Goal: Information Seeking & Learning: Learn about a topic

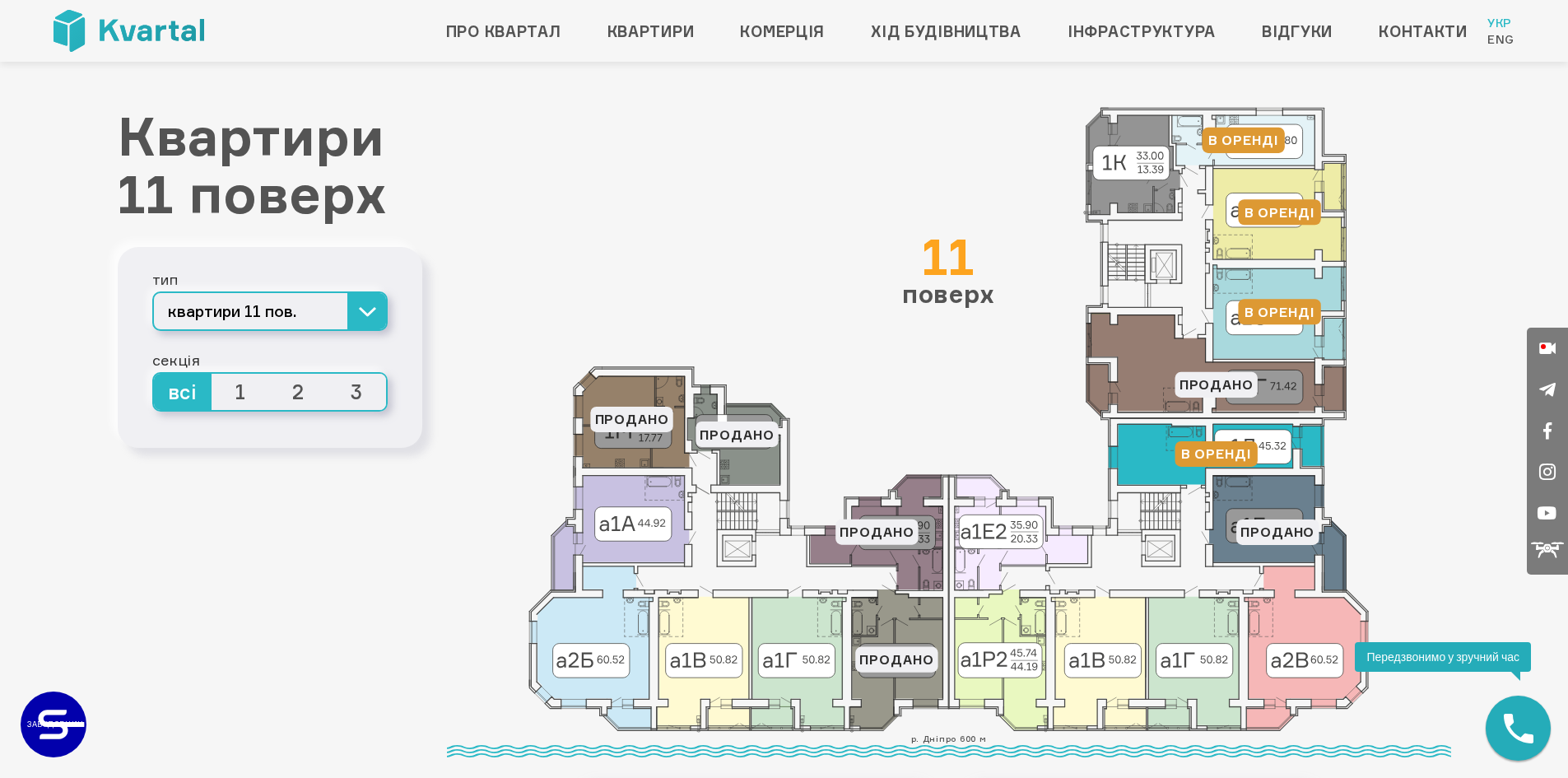
click at [1149, 458] on icon at bounding box center [1217, 454] width 216 height 61
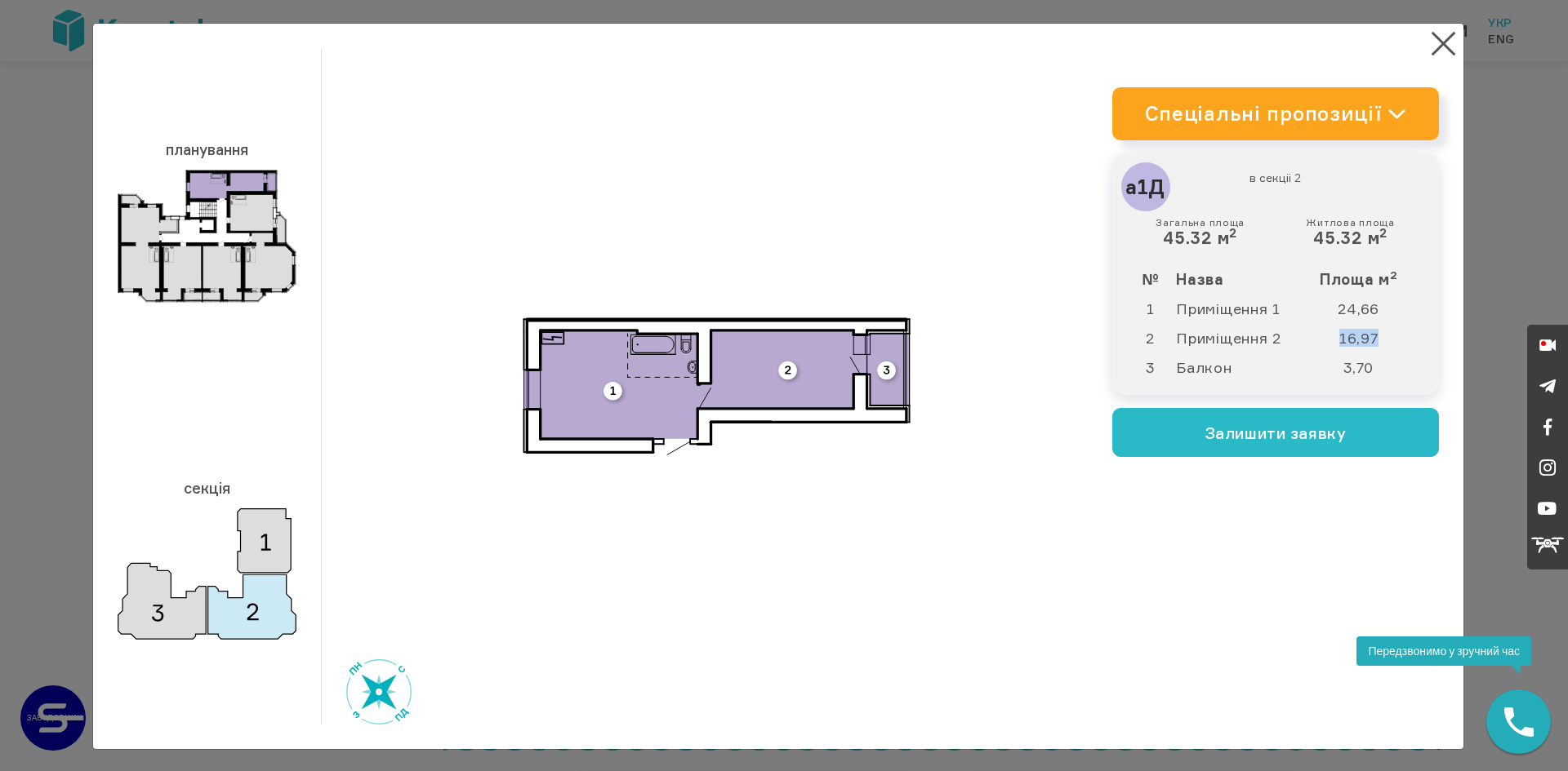
drag, startPoint x: 1335, startPoint y: 333, endPoint x: 1371, endPoint y: 333, distance: 36.0
click at [1371, 333] on td "16,97" at bounding box center [1366, 338] width 119 height 29
copy td "16,97"
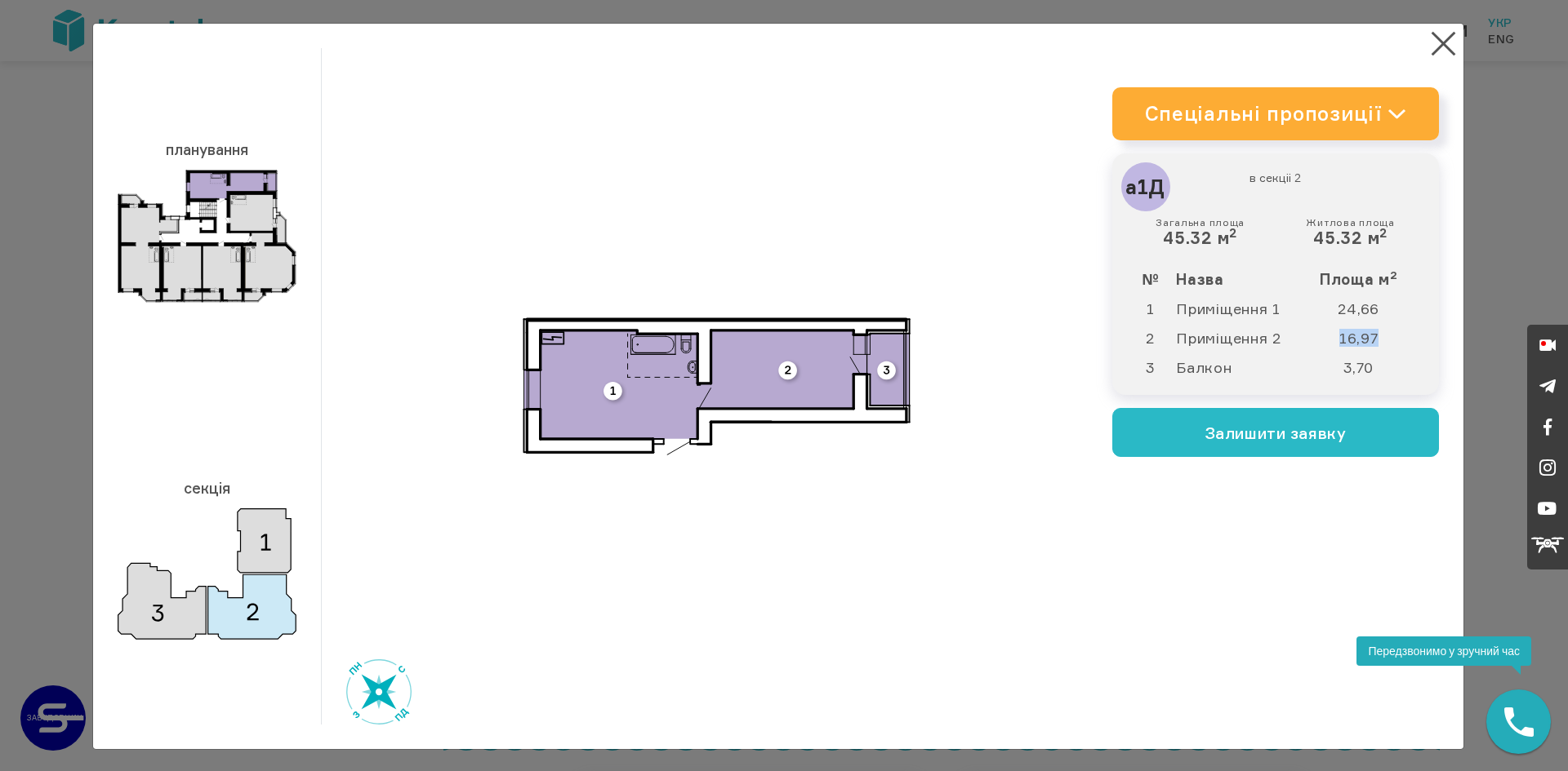
click at [1392, 114] on icon at bounding box center [1396, 114] width 15 height 8
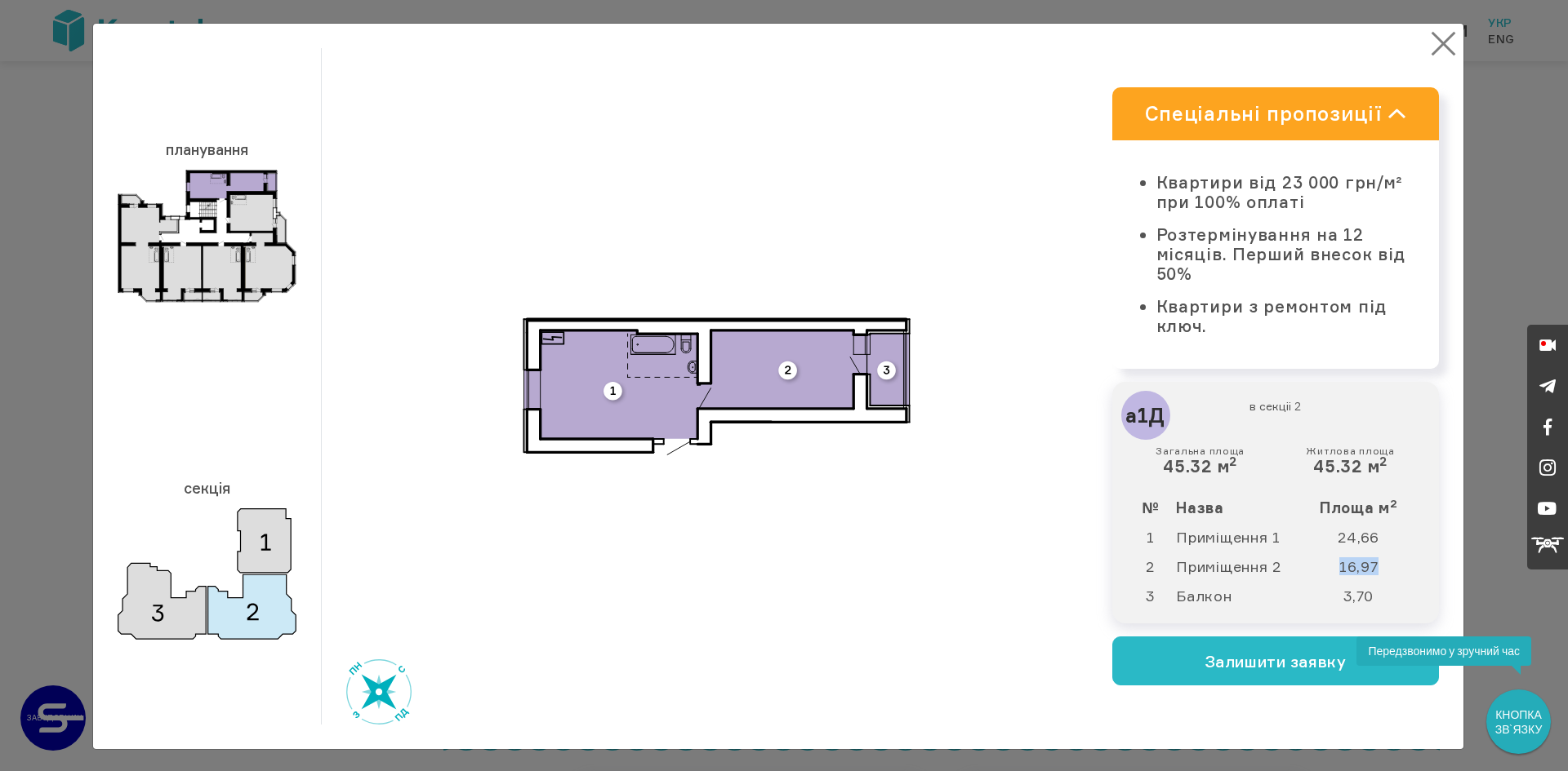
click at [1443, 40] on button "×" at bounding box center [1443, 44] width 32 height 32
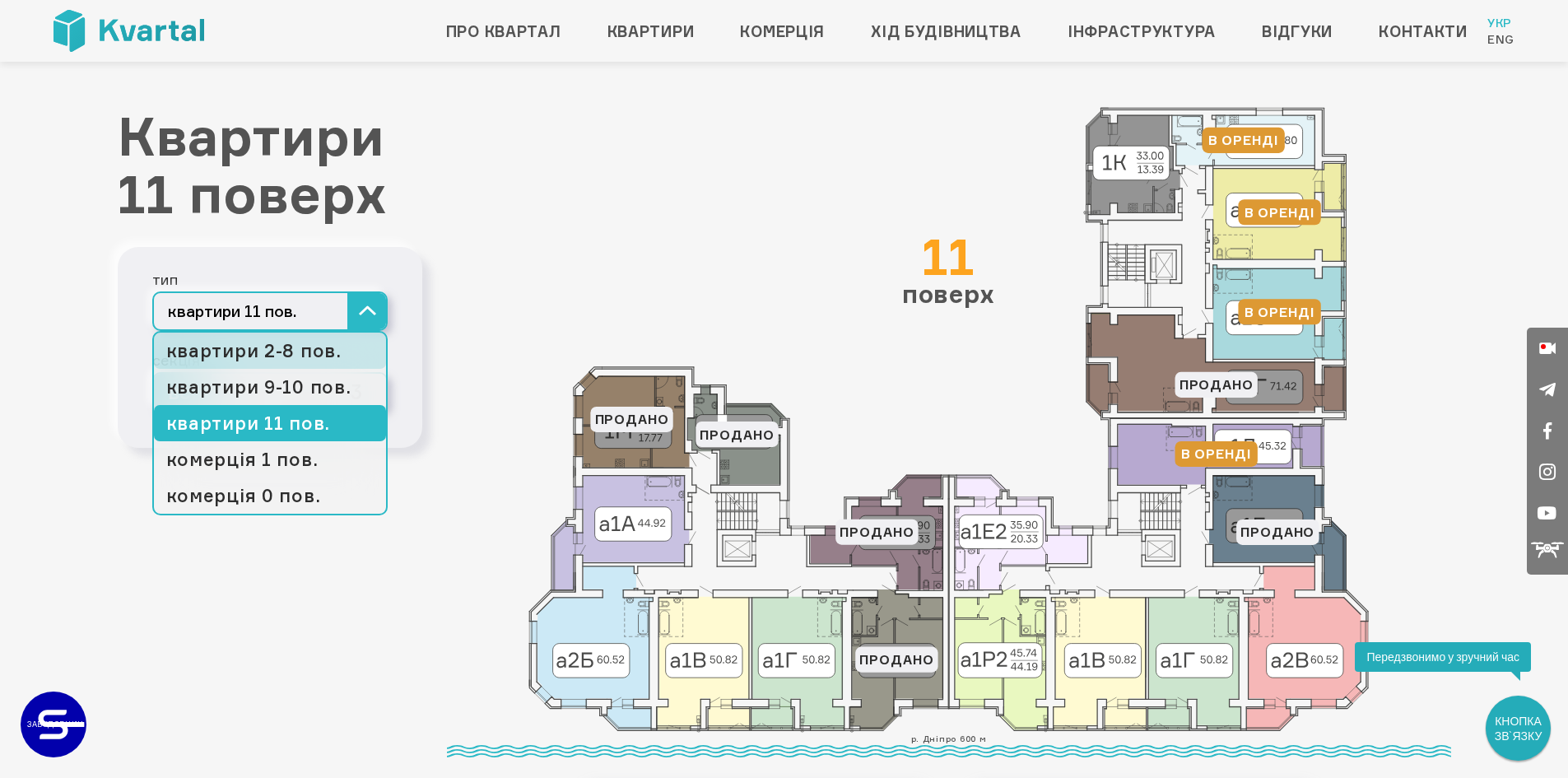
click at [312, 352] on link "квартири 2-8 пов." at bounding box center [269, 351] width 232 height 37
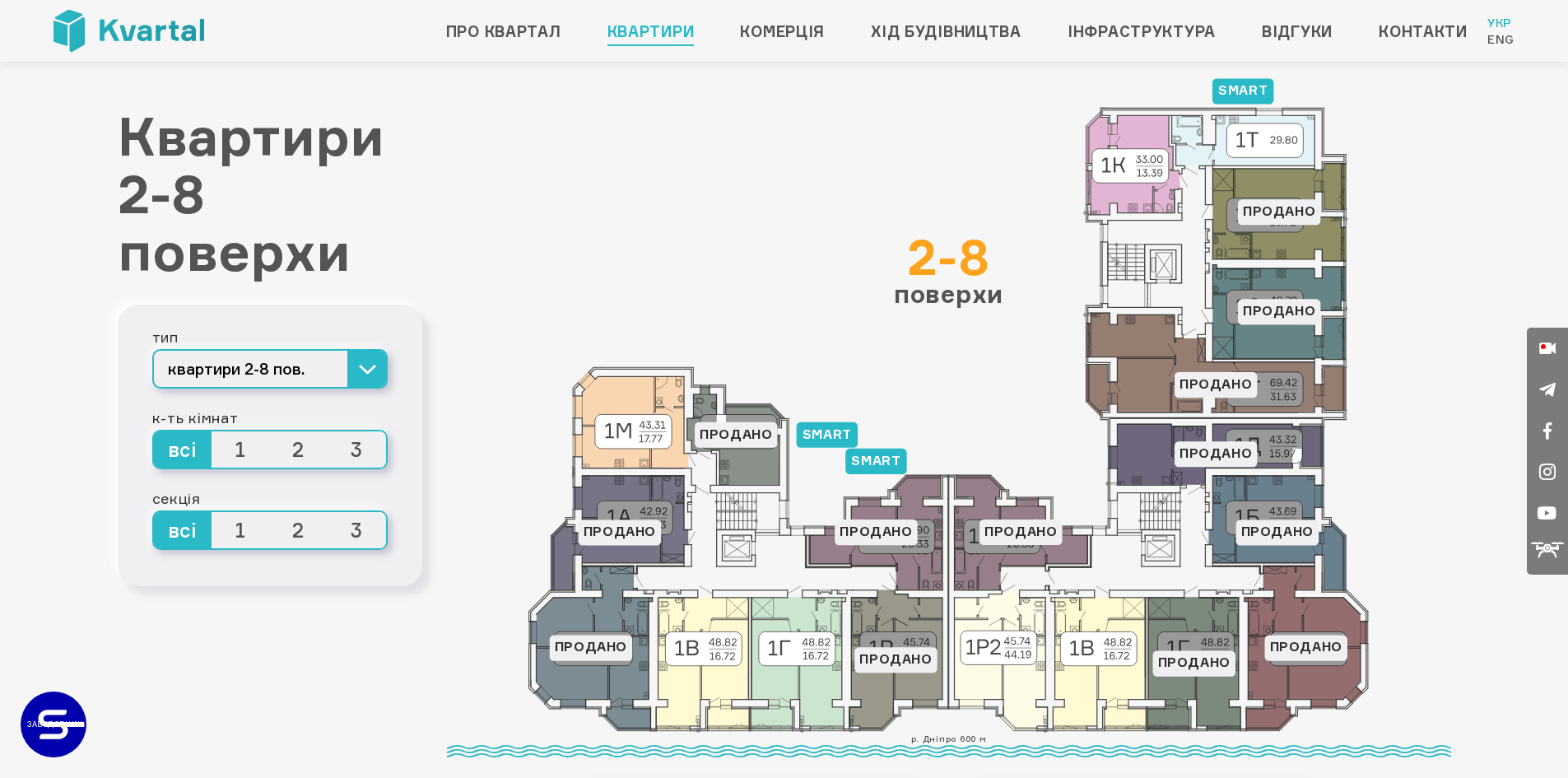
click at [1147, 383] on icon at bounding box center [1217, 364] width 260 height 104
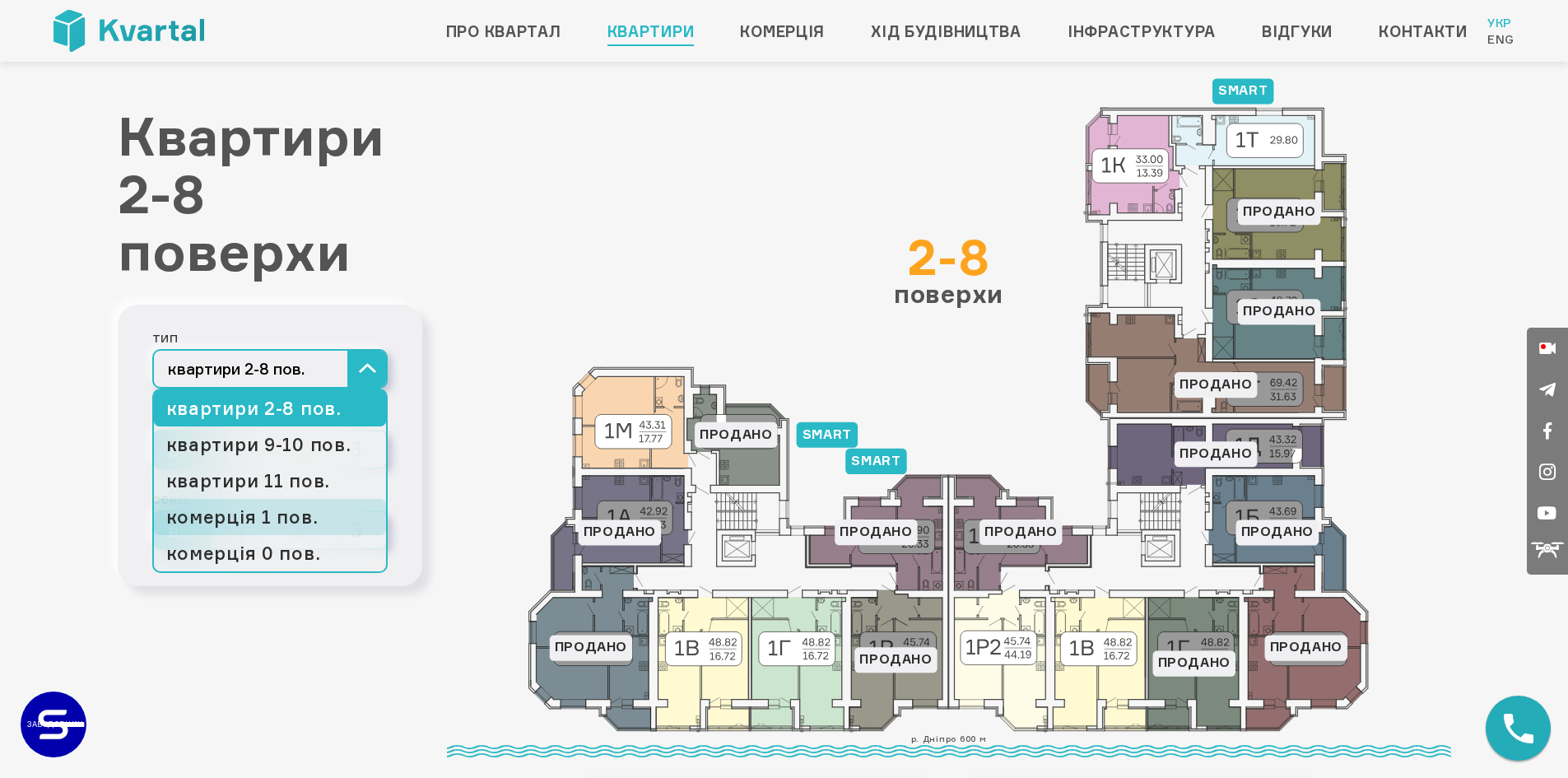
click at [301, 514] on link "комерція 1 пов." at bounding box center [269, 517] width 232 height 37
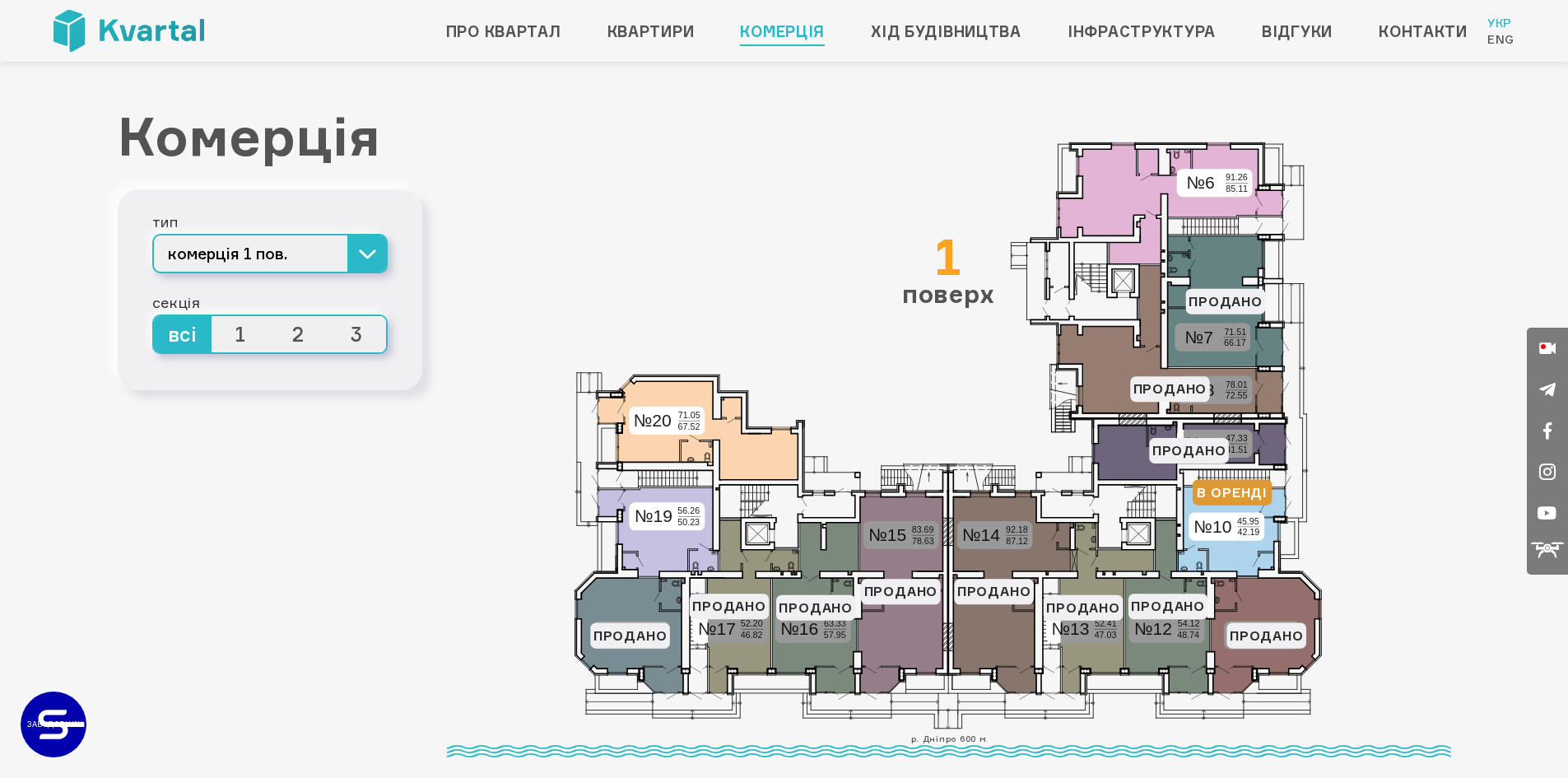
click at [1111, 386] on polygon at bounding box center [1170, 340] width 227 height 148
click at [1227, 388] on polygon at bounding box center [1170, 340] width 227 height 148
click at [1112, 472] on polygon at bounding box center [1189, 451] width 194 height 58
click at [1129, 453] on polygon at bounding box center [1189, 451] width 194 height 58
click at [1196, 513] on polygon at bounding box center [1232, 532] width 107 height 89
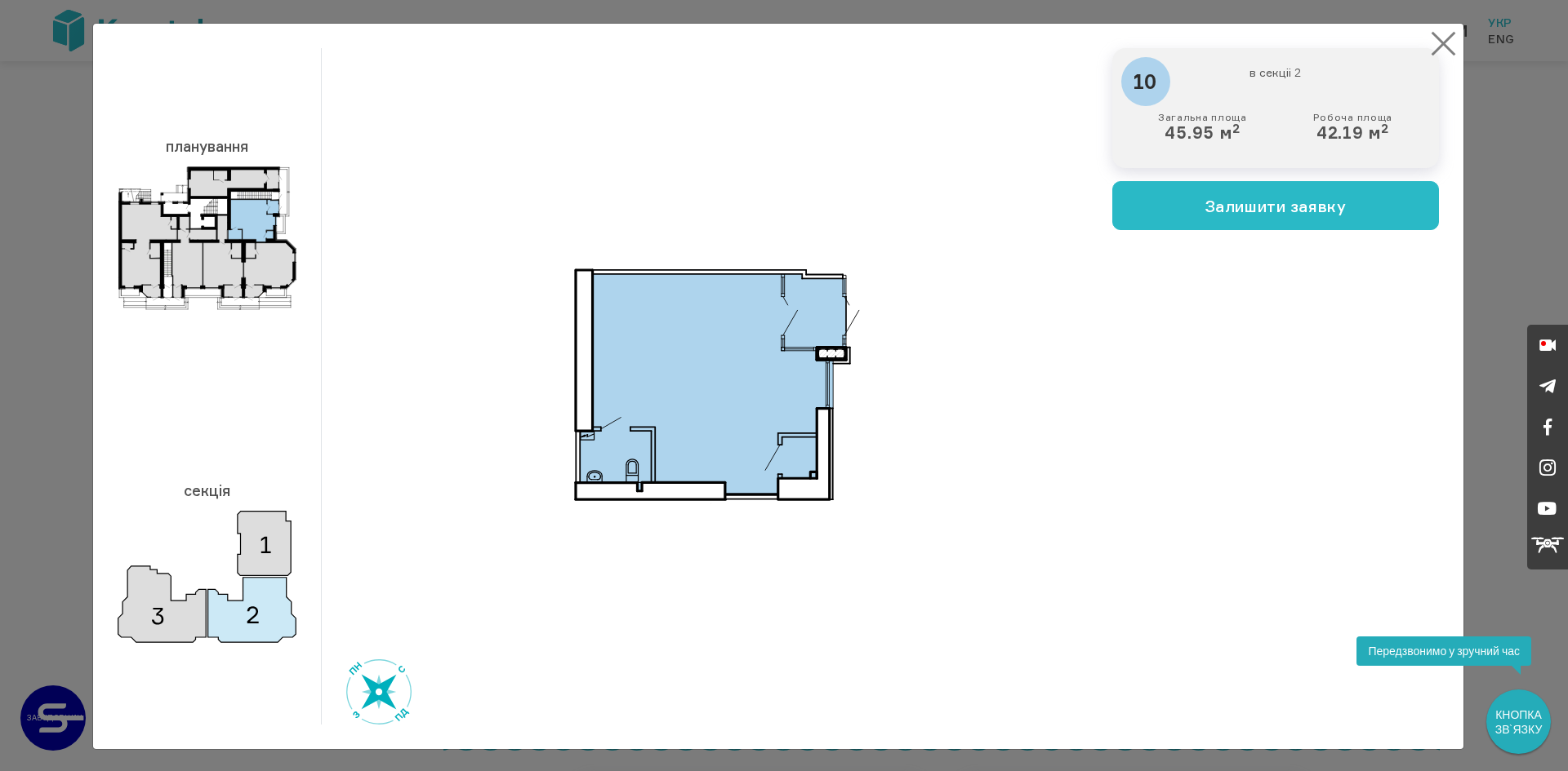
click at [1440, 47] on button "×" at bounding box center [1443, 44] width 32 height 32
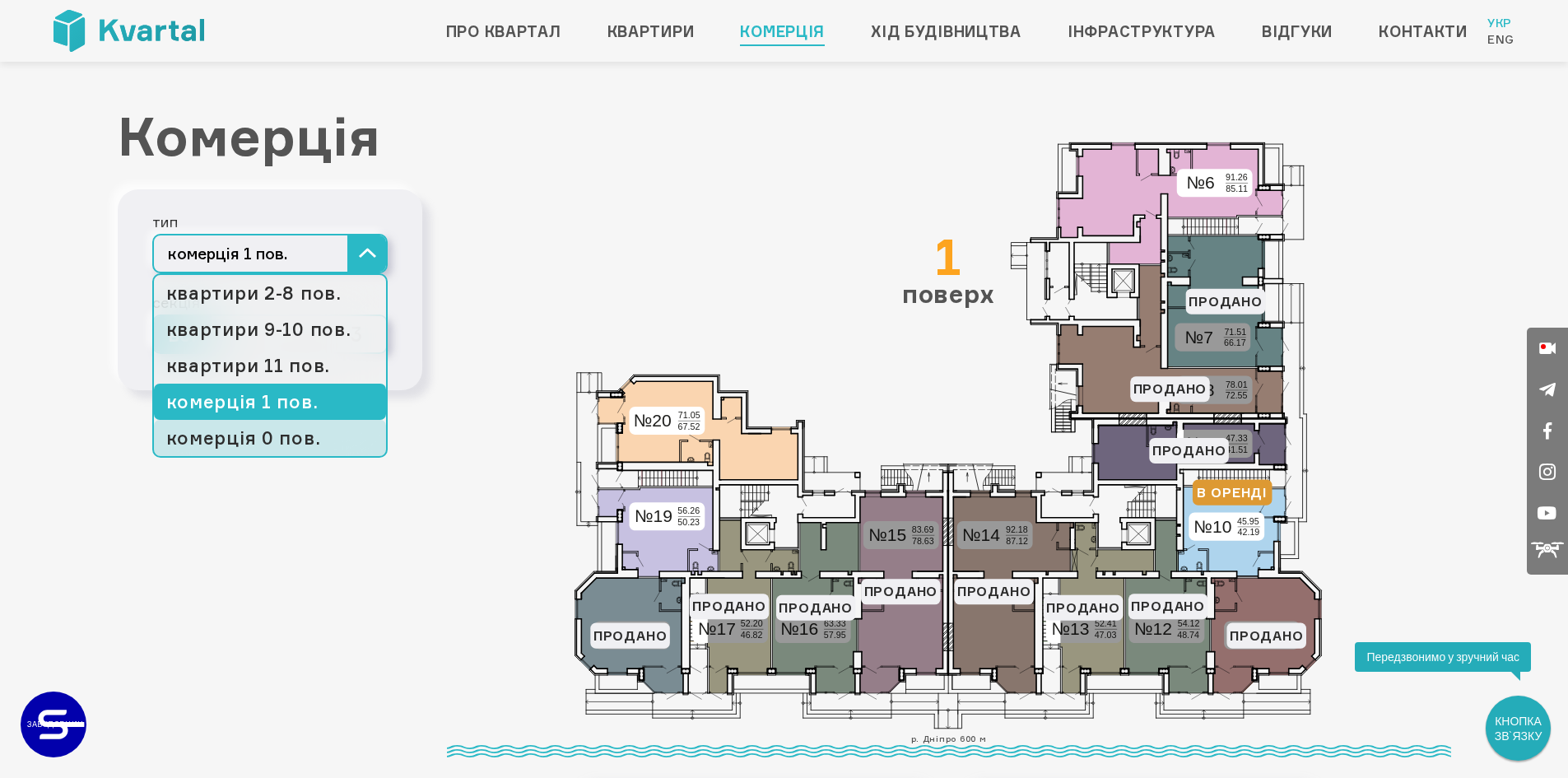
click at [279, 445] on link "комерція 0 пов." at bounding box center [269, 437] width 232 height 37
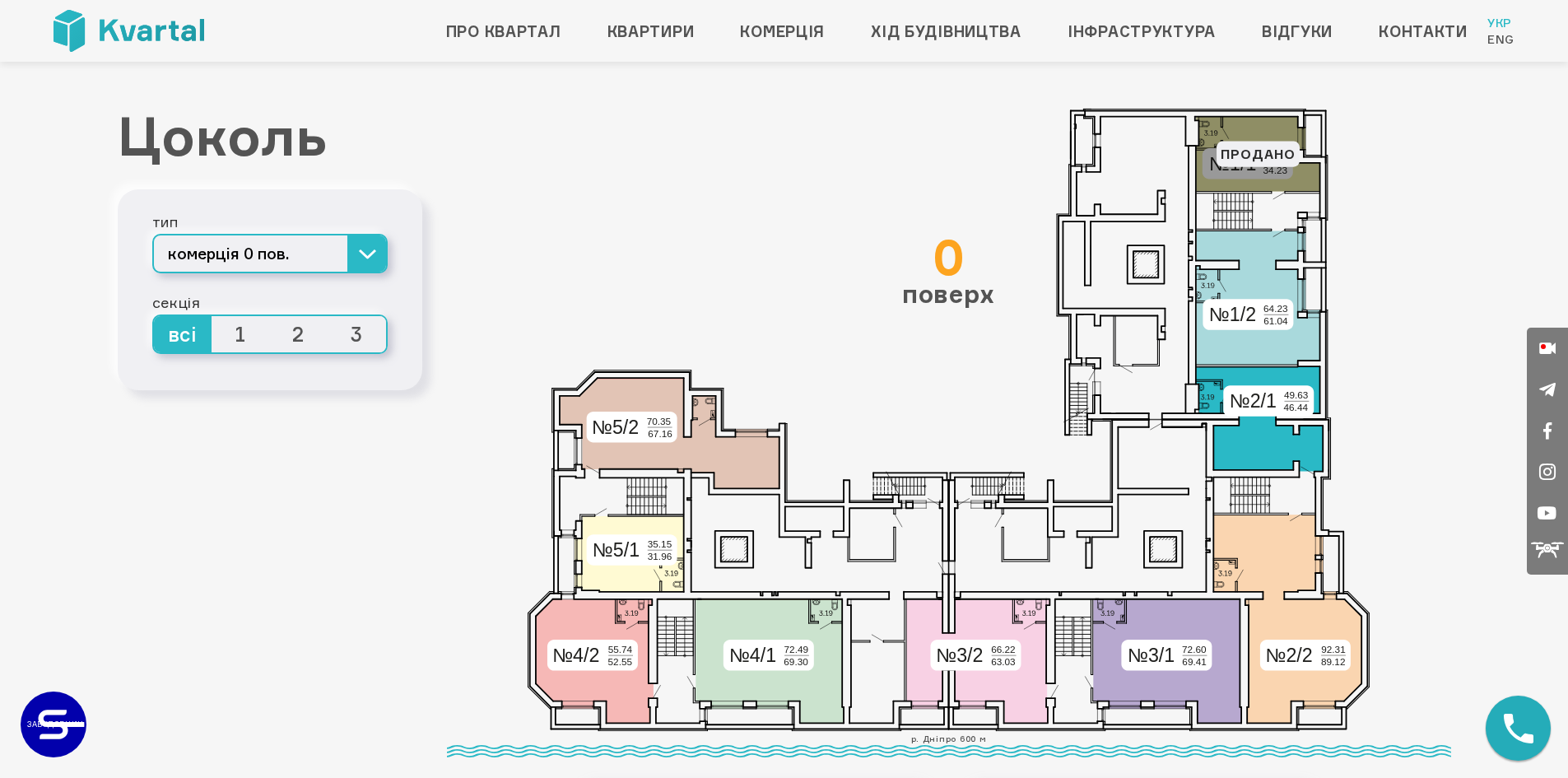
click at [1213, 385] on icon at bounding box center [1259, 418] width 126 height 104
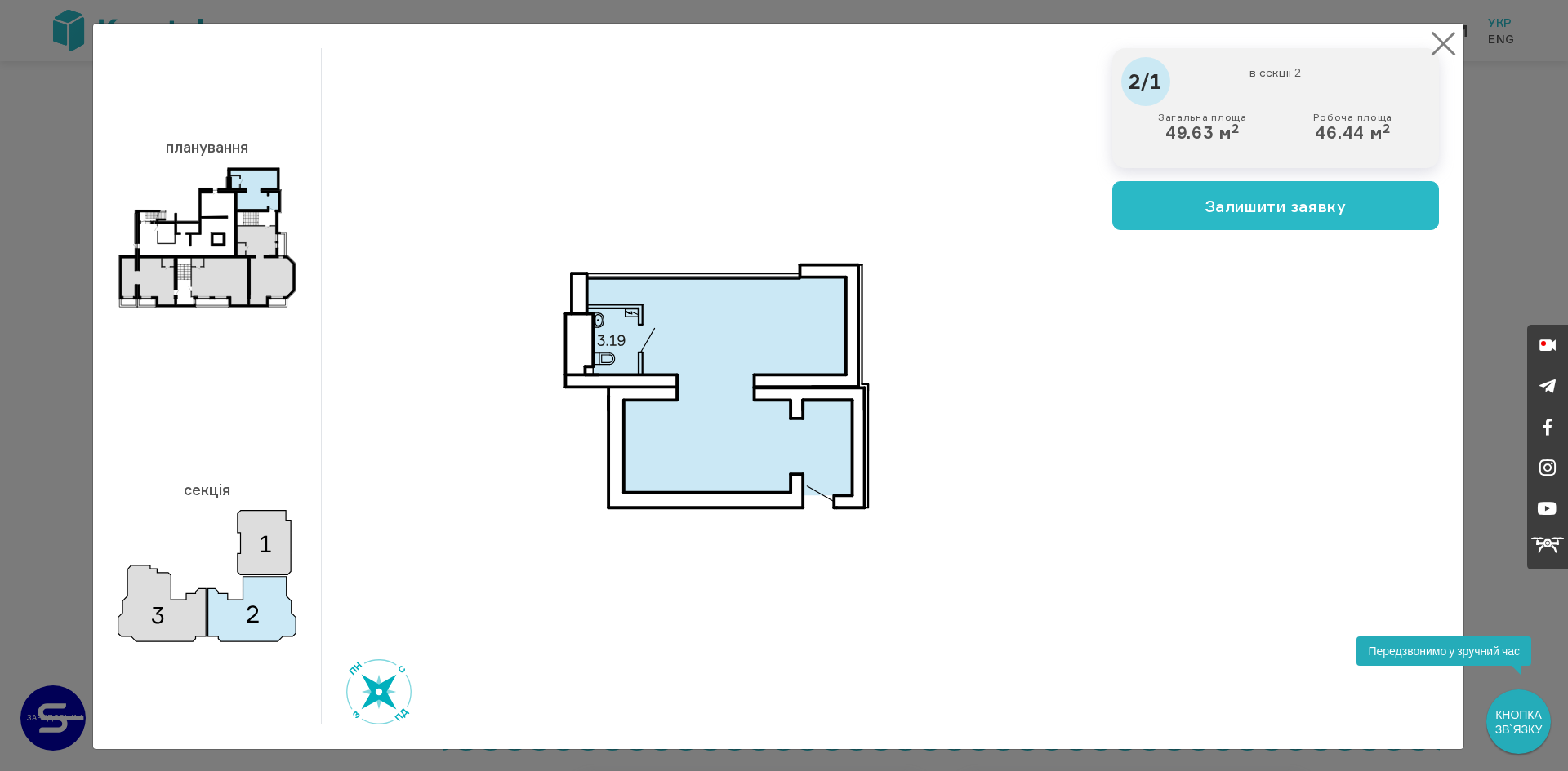
click at [1437, 45] on button "×" at bounding box center [1443, 44] width 32 height 32
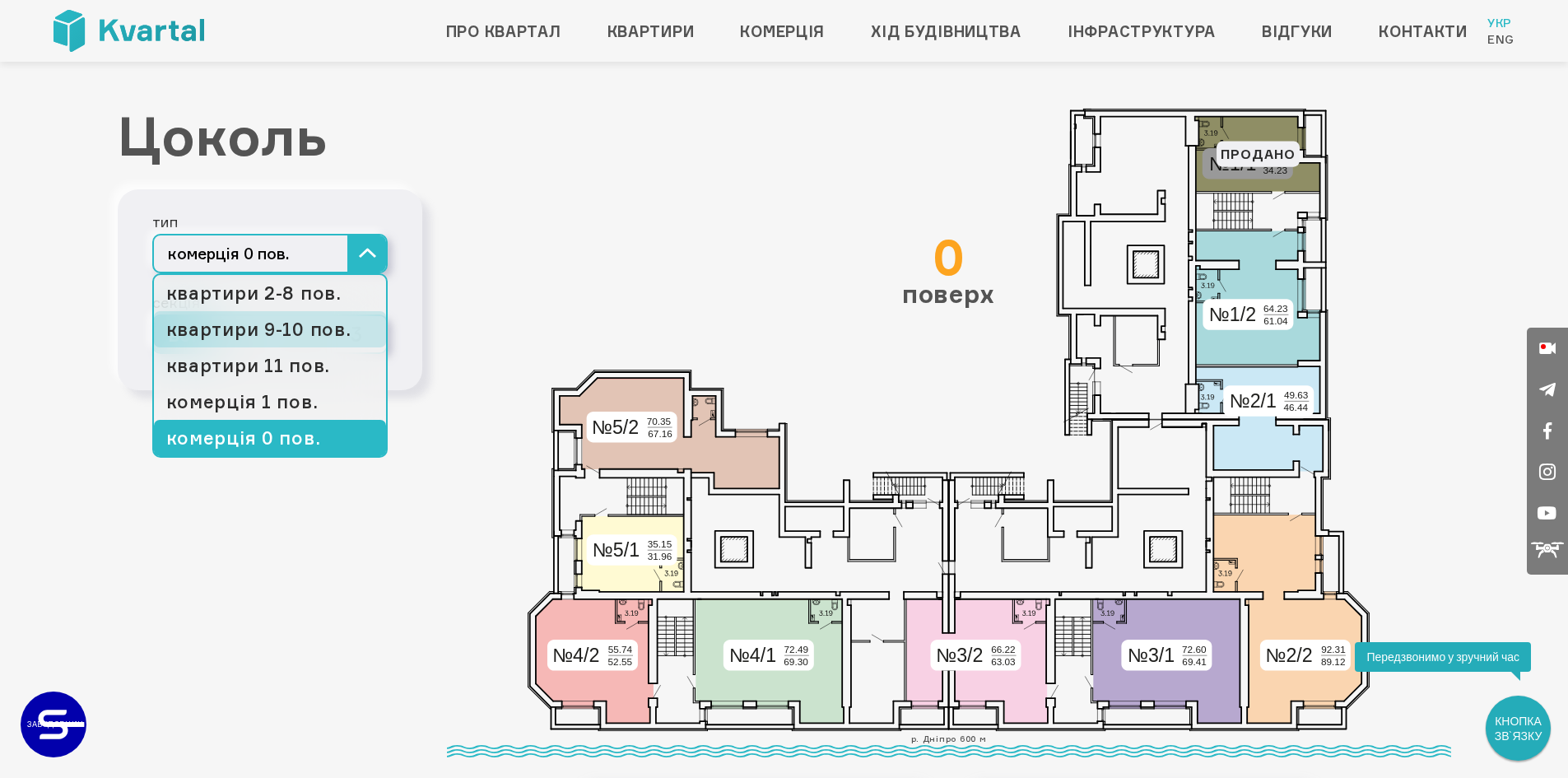
click at [316, 330] on link "квартири 9-10 пов." at bounding box center [269, 330] width 232 height 37
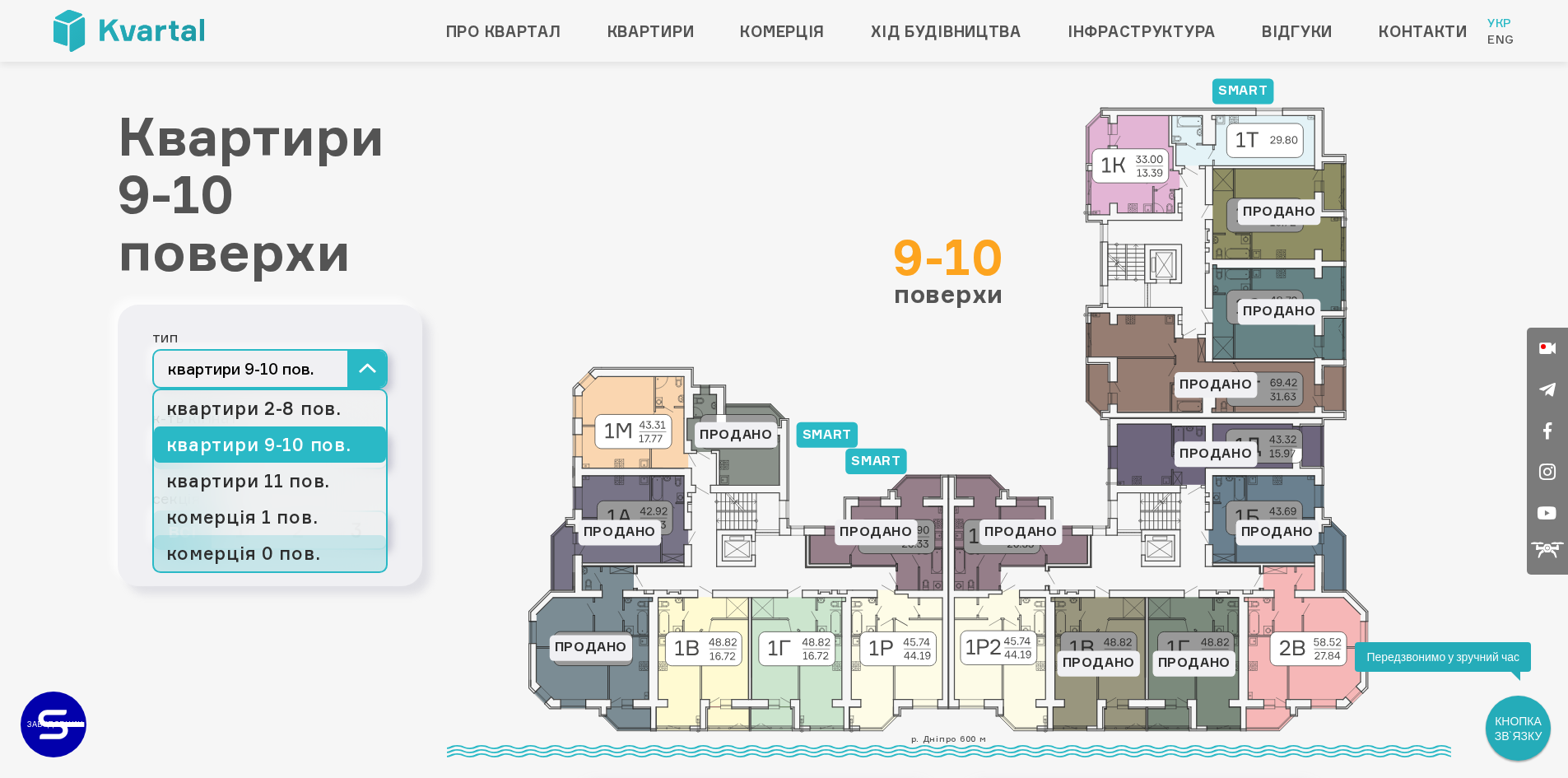
click at [286, 550] on link "комерція 0 пов." at bounding box center [269, 553] width 232 height 37
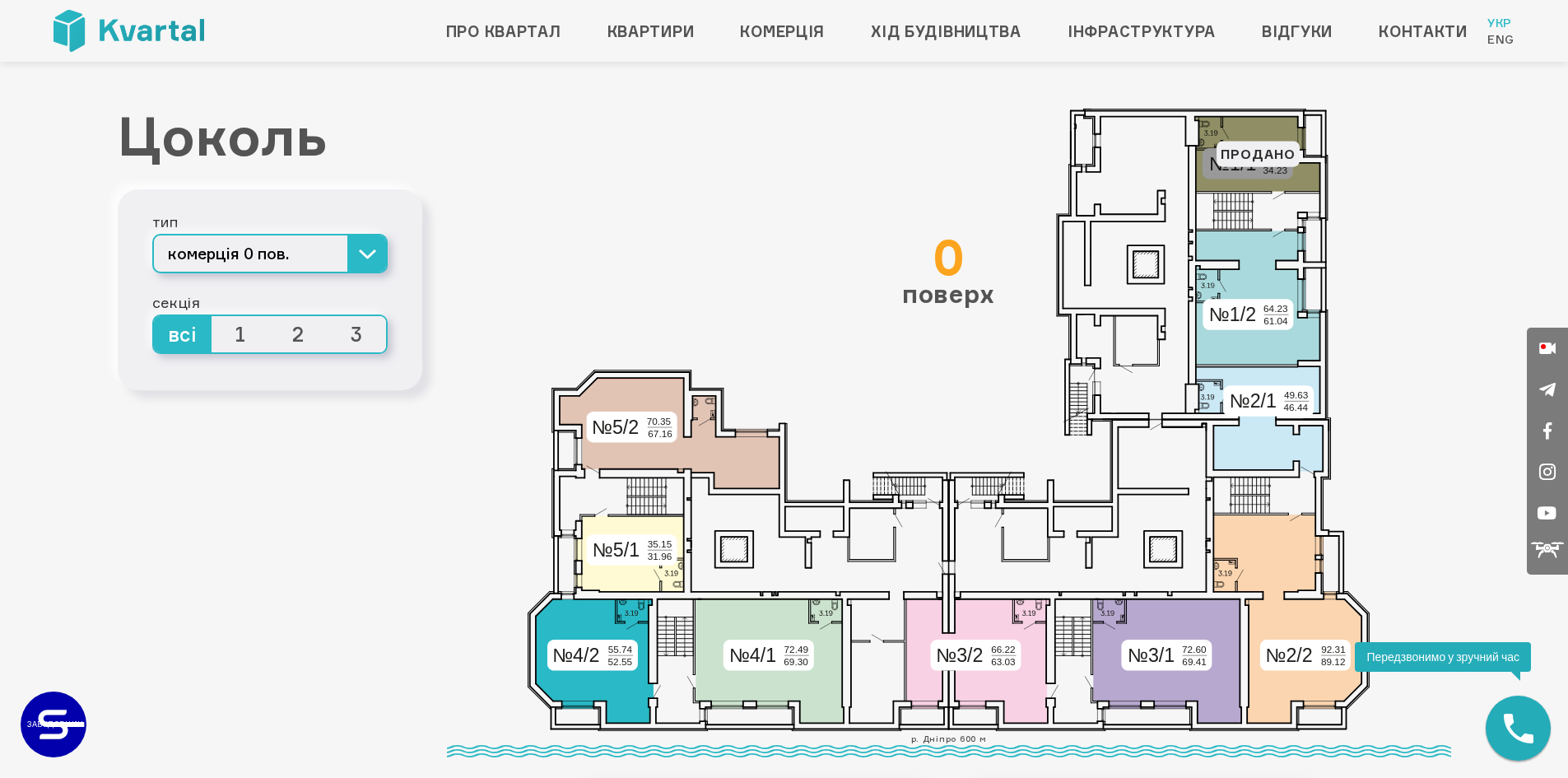
click at [610, 614] on icon at bounding box center [594, 661] width 117 height 123
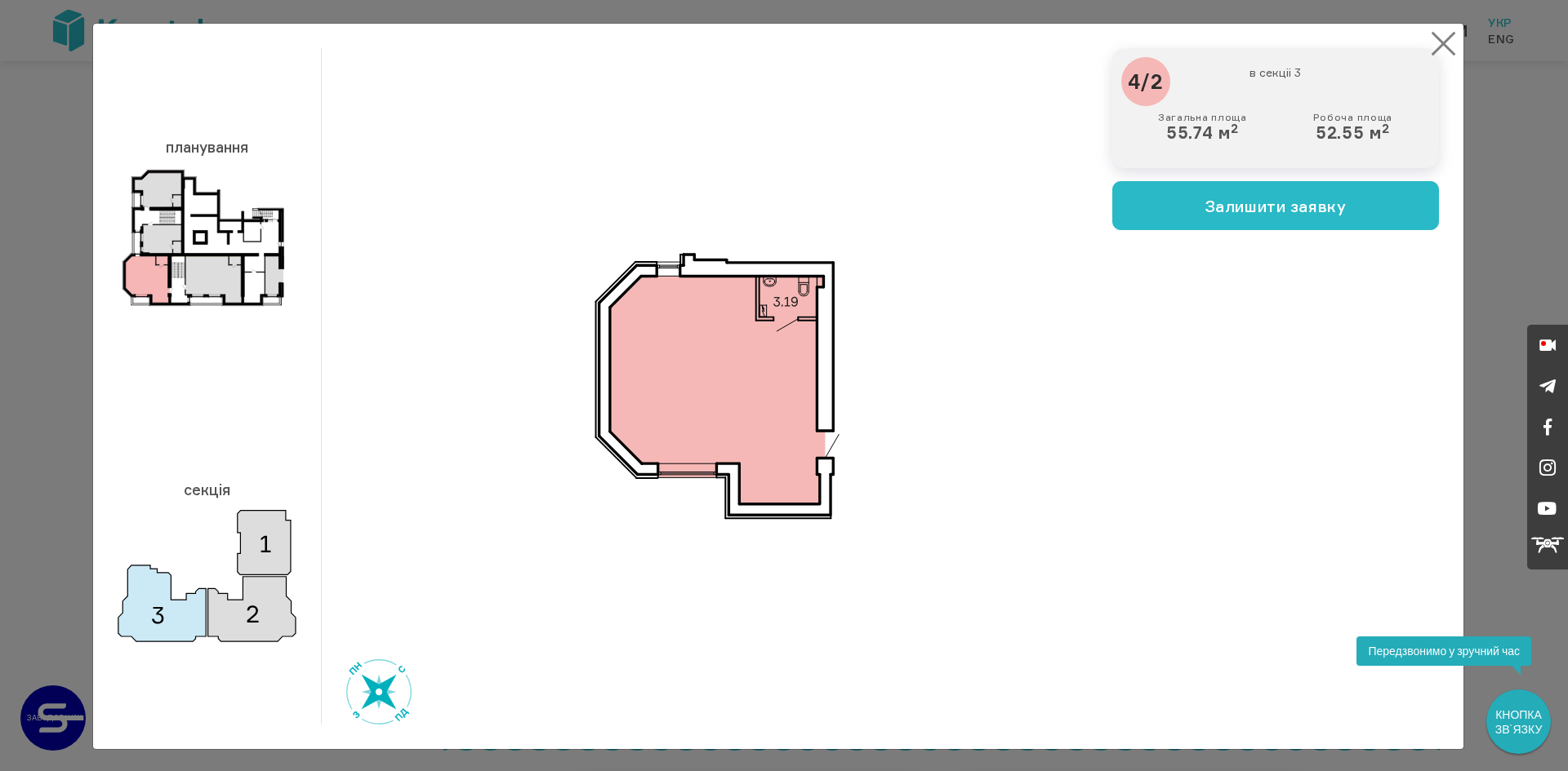
click at [1432, 45] on button "×" at bounding box center [1443, 44] width 32 height 32
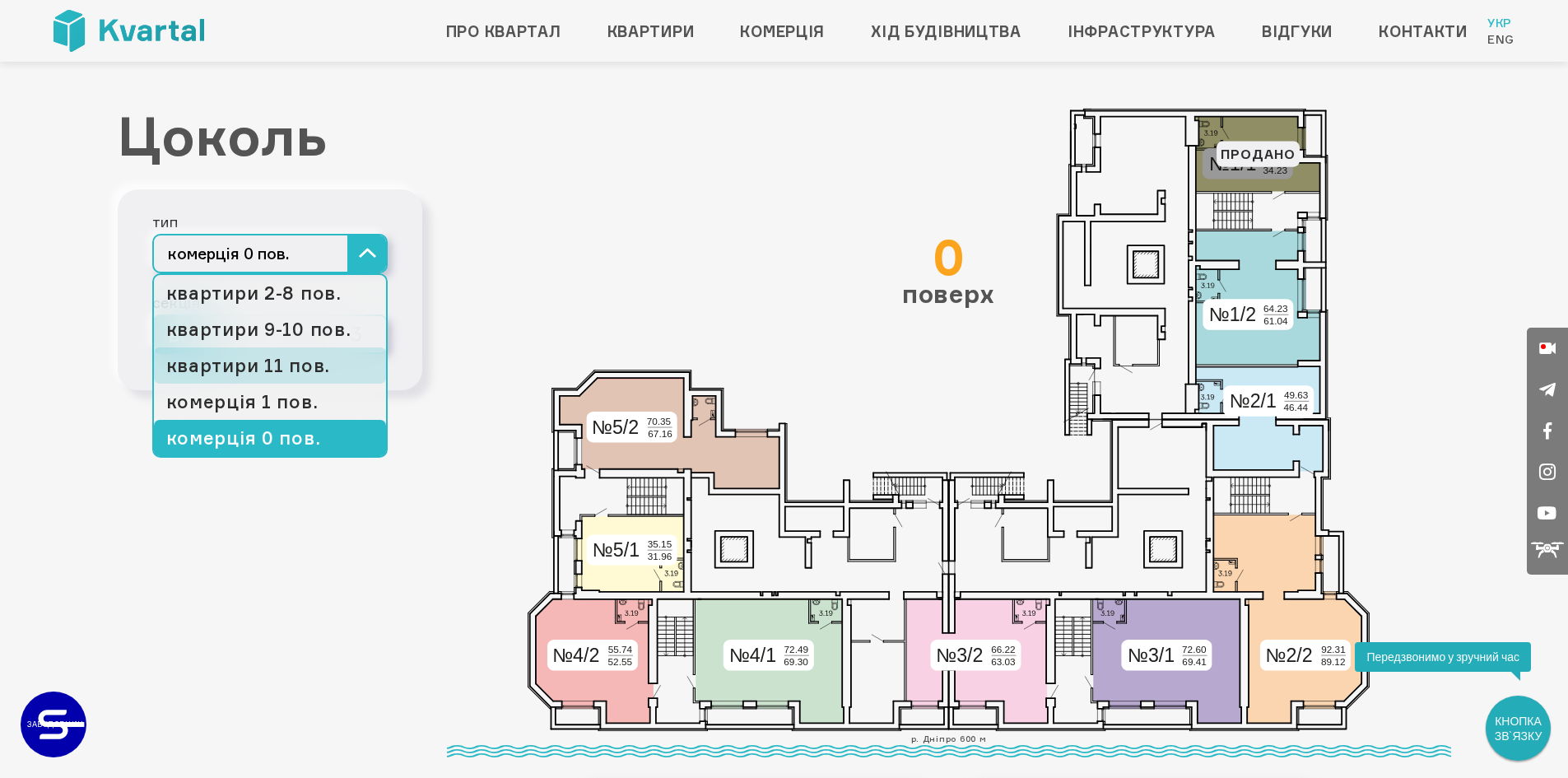
click at [324, 366] on link "квартири 11 пов." at bounding box center [269, 365] width 232 height 37
